Goal: Transaction & Acquisition: Download file/media

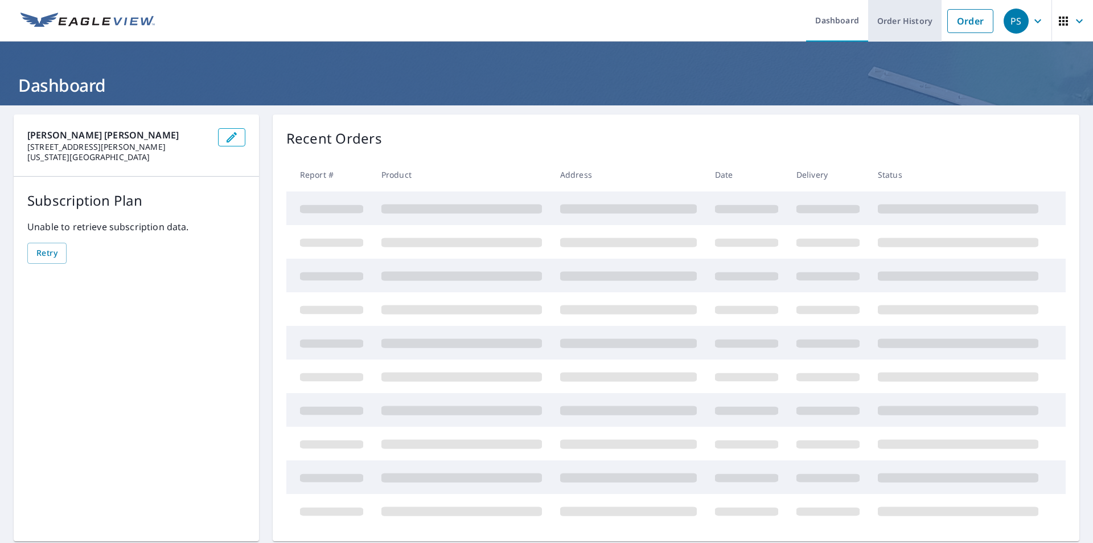
click at [885, 20] on link "Order History" at bounding box center [904, 21] width 73 height 42
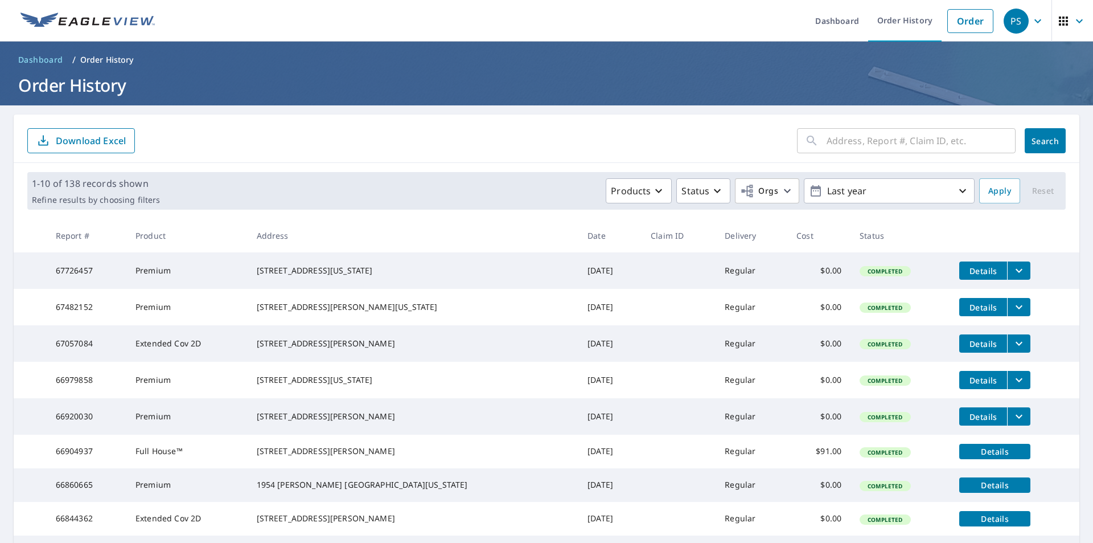
click at [867, 139] on input "text" at bounding box center [921, 141] width 189 height 32
type input "820"
click at [769, 188] on span "Orgs" at bounding box center [759, 191] width 38 height 14
click at [539, 257] on input "[PERSON_NAME] [PERSON_NAME]" at bounding box center [537, 256] width 14 height 14
checkbox input "true"
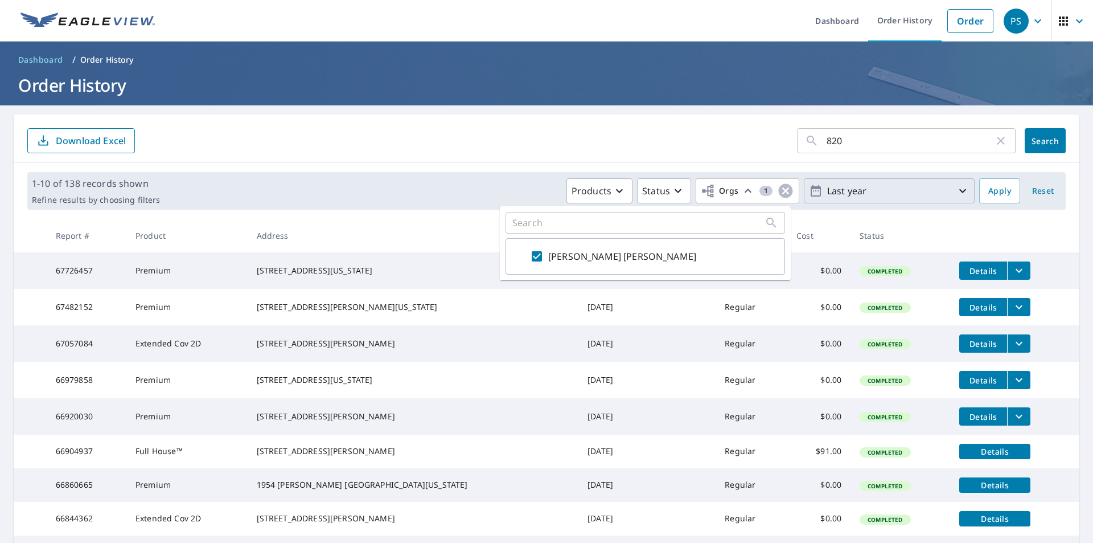
click at [960, 190] on icon "button" at bounding box center [963, 191] width 14 height 14
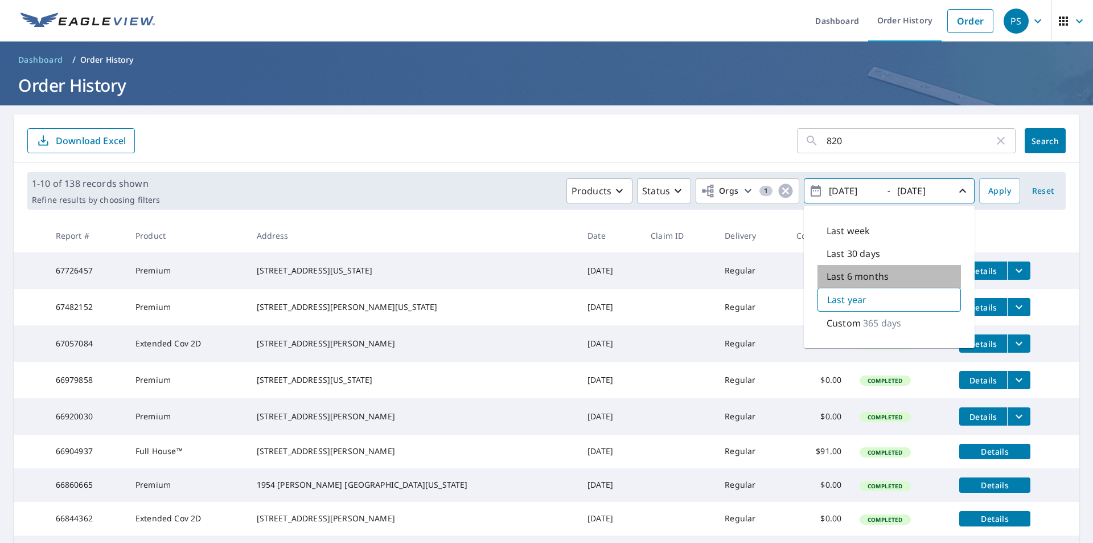
click at [873, 270] on p "Last 6 months" at bounding box center [858, 276] width 62 height 14
type input "[DATE]"
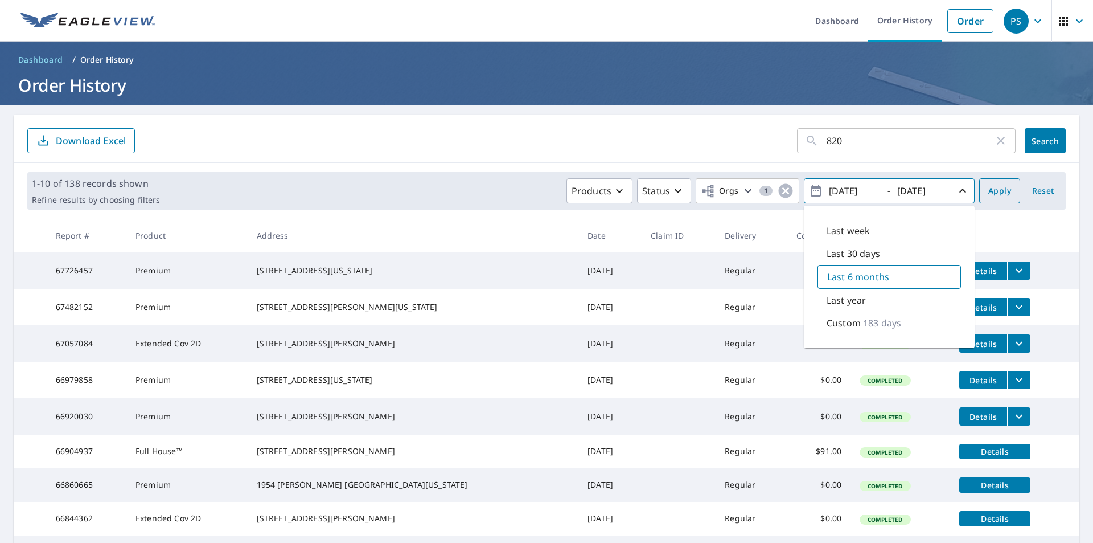
click at [991, 195] on span "Apply" at bounding box center [999, 191] width 23 height 14
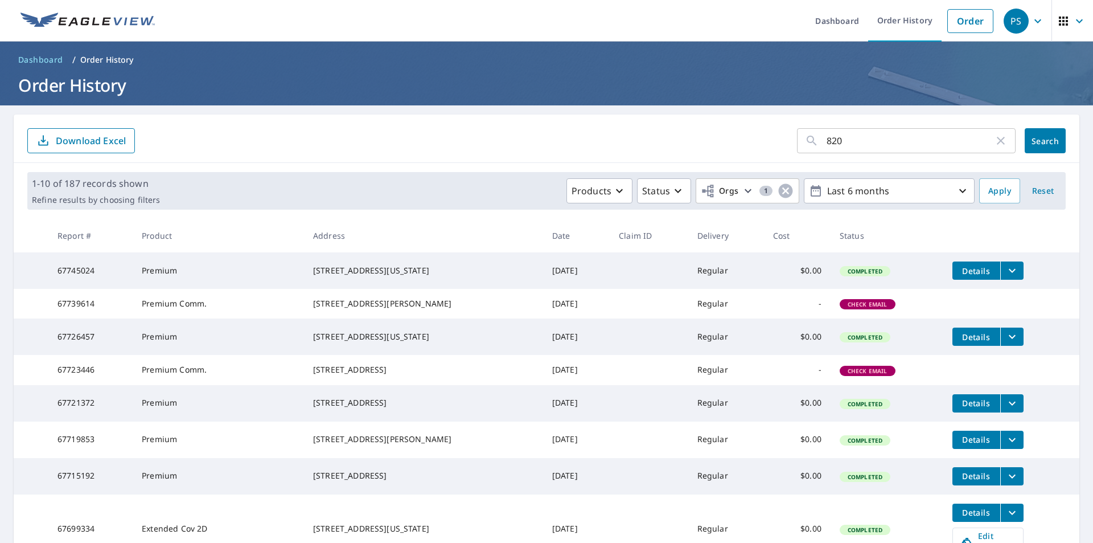
click at [857, 135] on input "820" at bounding box center [910, 141] width 167 height 32
type input "820 juniper"
click at [1034, 141] on span "Search" at bounding box center [1045, 140] width 23 height 11
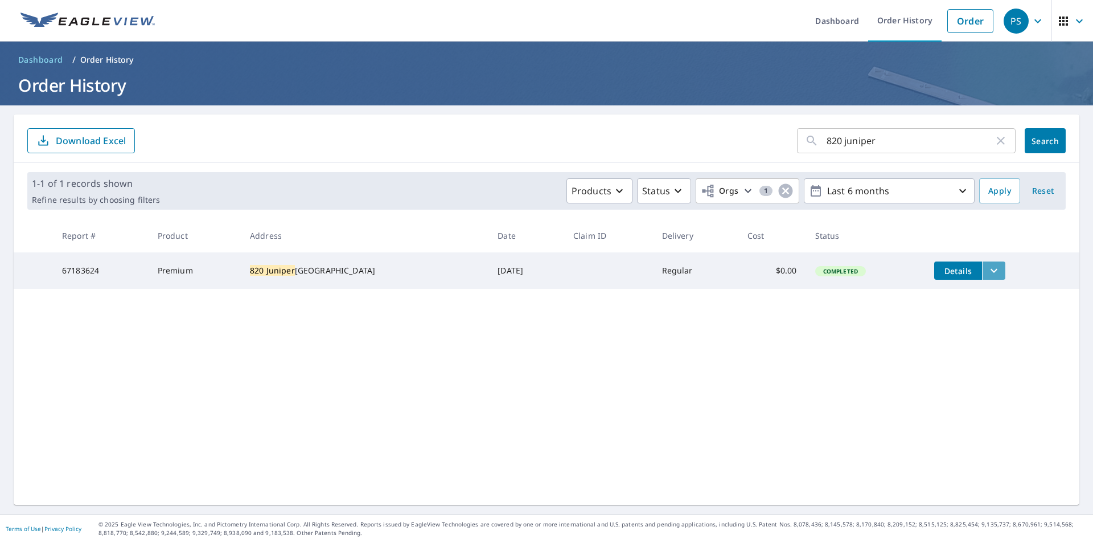
click at [991, 269] on icon "filesDropdownBtn-67183624" at bounding box center [994, 271] width 7 height 4
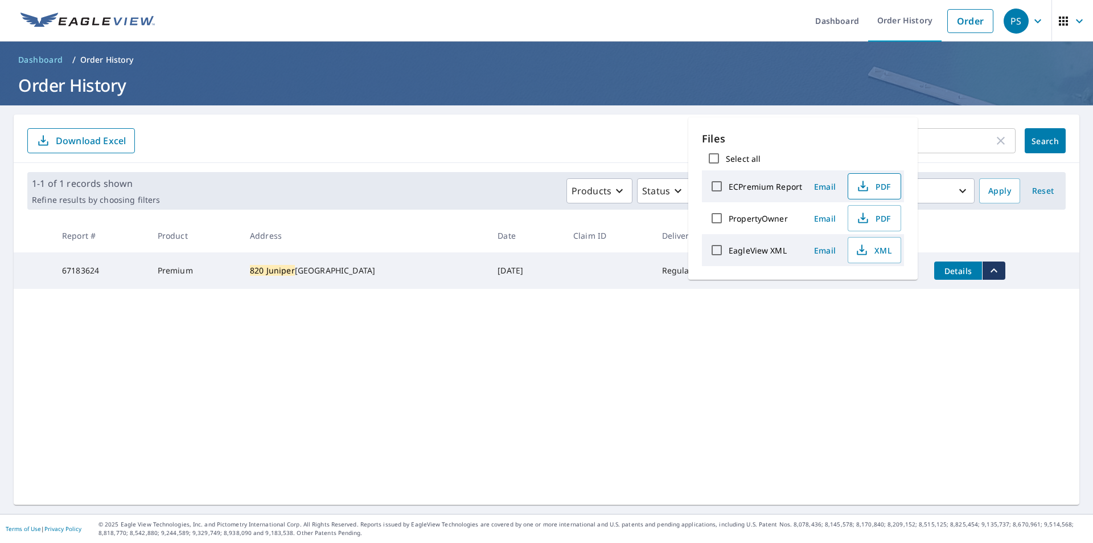
click at [872, 186] on span "PDF" at bounding box center [873, 186] width 36 height 14
